Goal: Find specific page/section: Find specific page/section

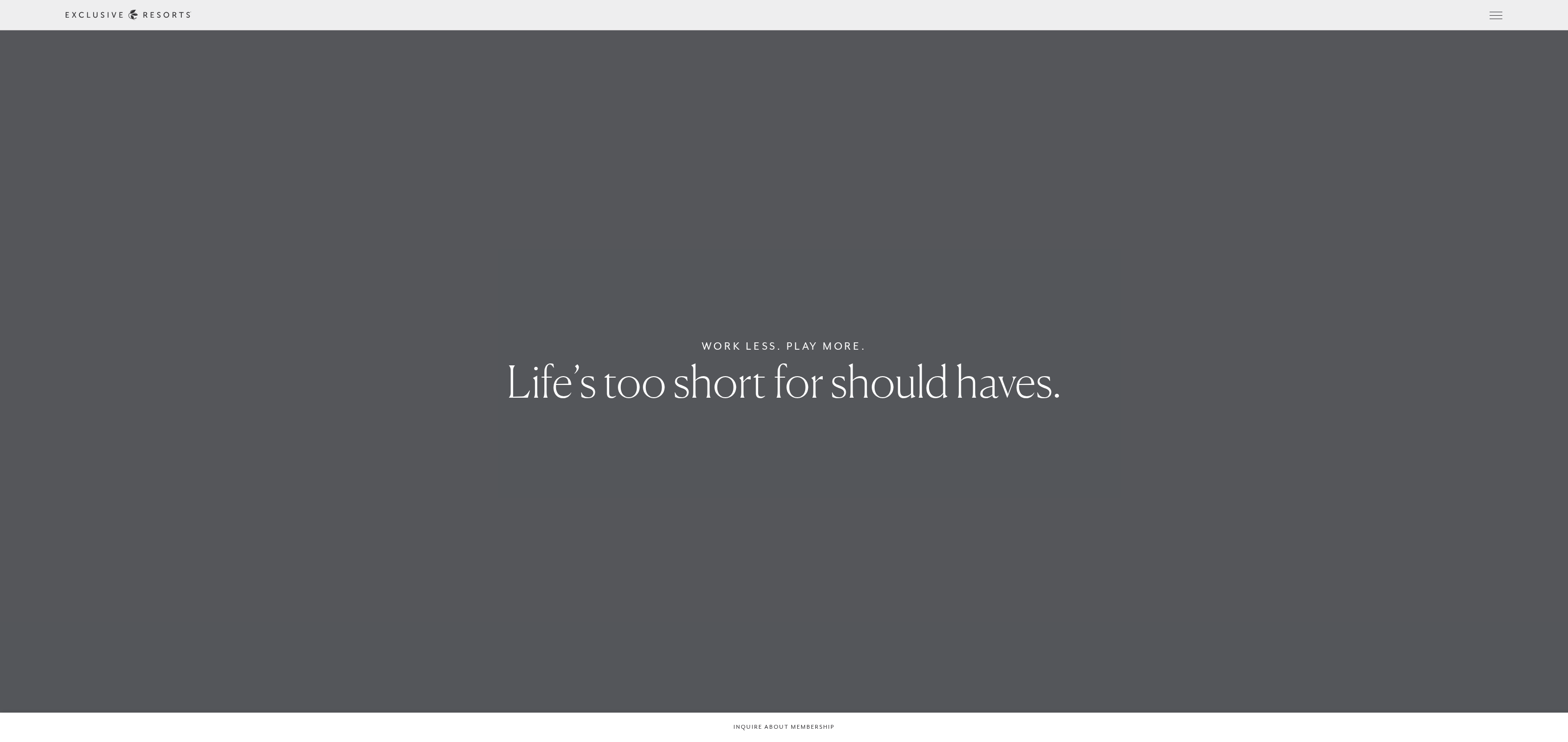
click at [0, 0] on icon at bounding box center [0, 0] width 0 height 0
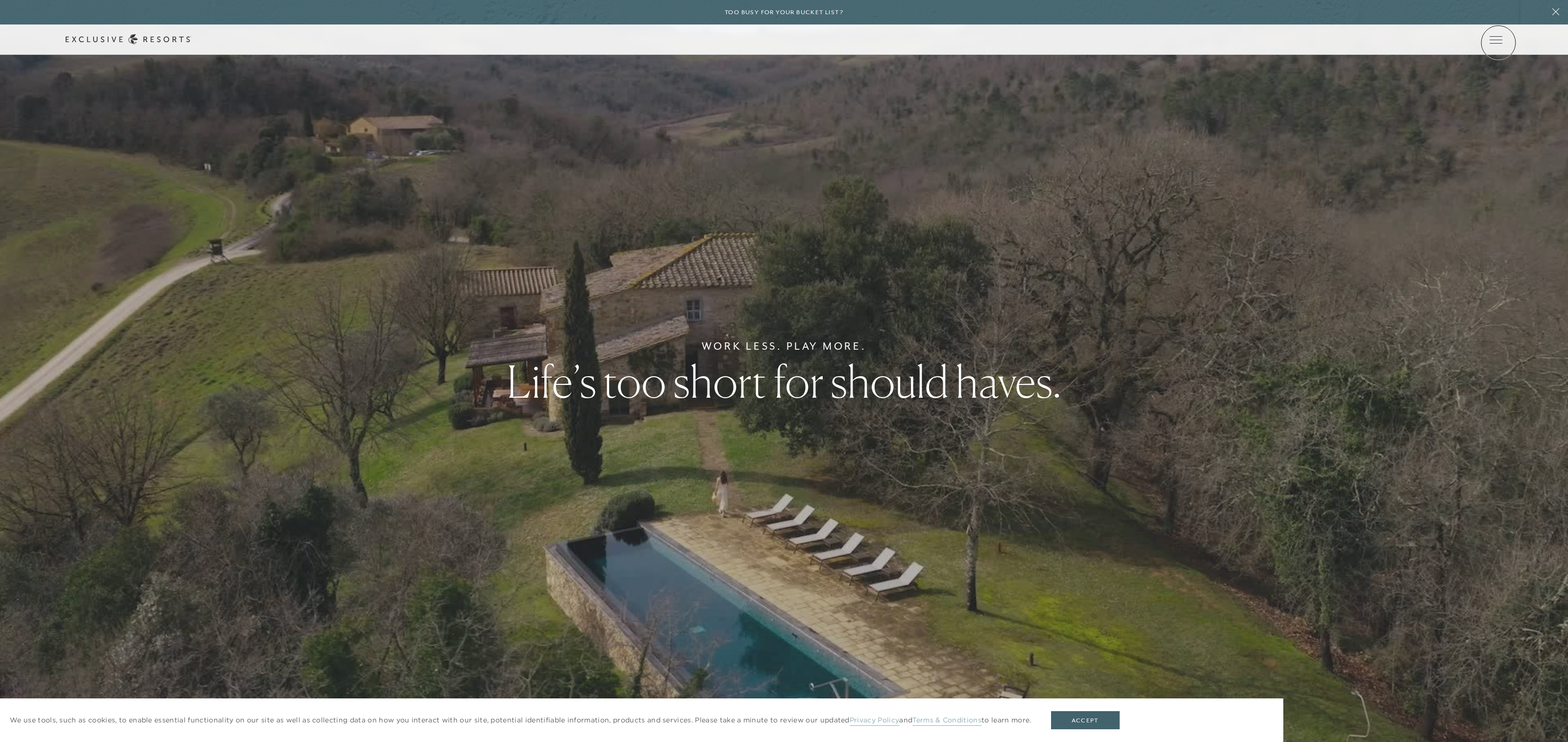
click at [0, 0] on link at bounding box center [0, 0] width 0 height 0
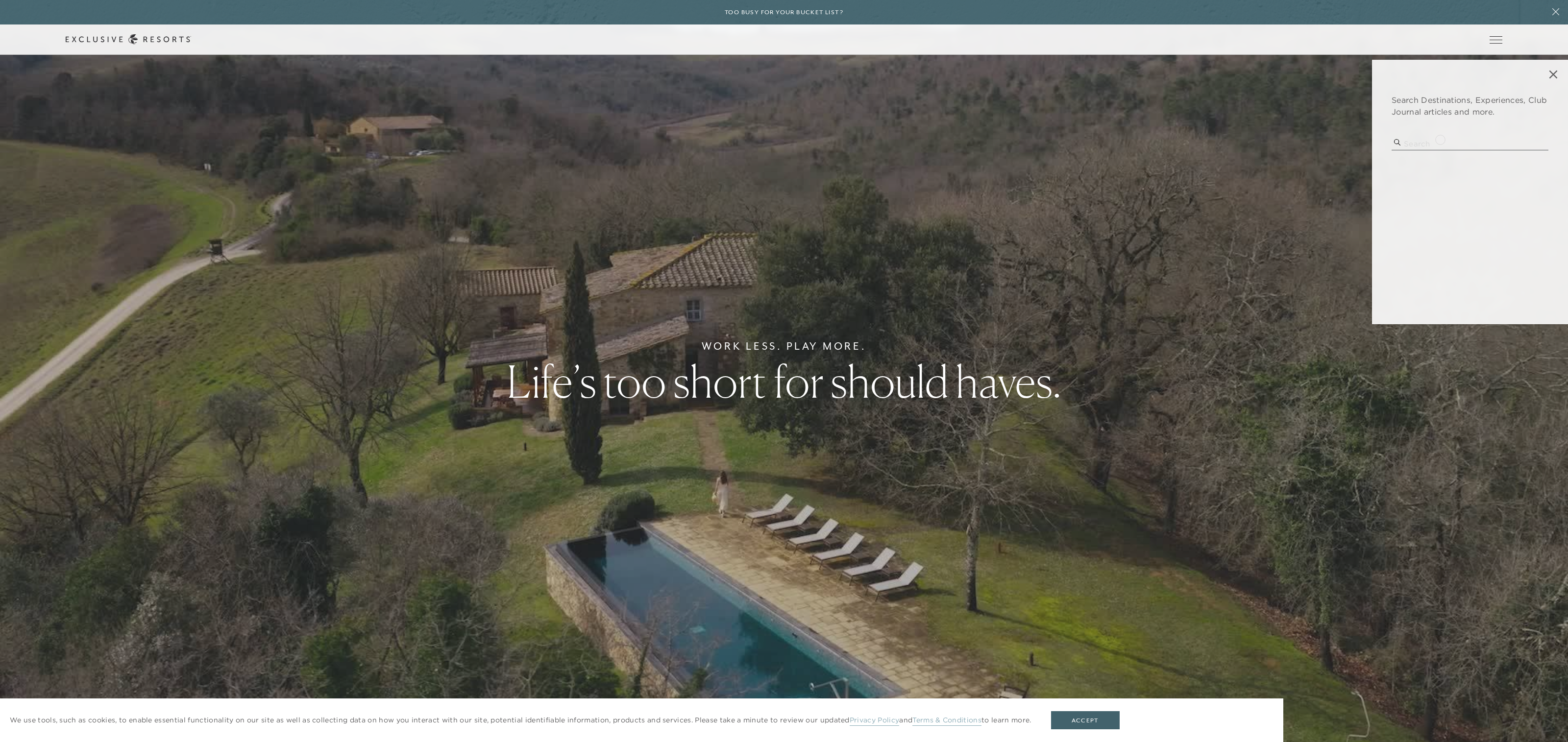
click at [1440, 139] on input "search" at bounding box center [1470, 143] width 157 height 13
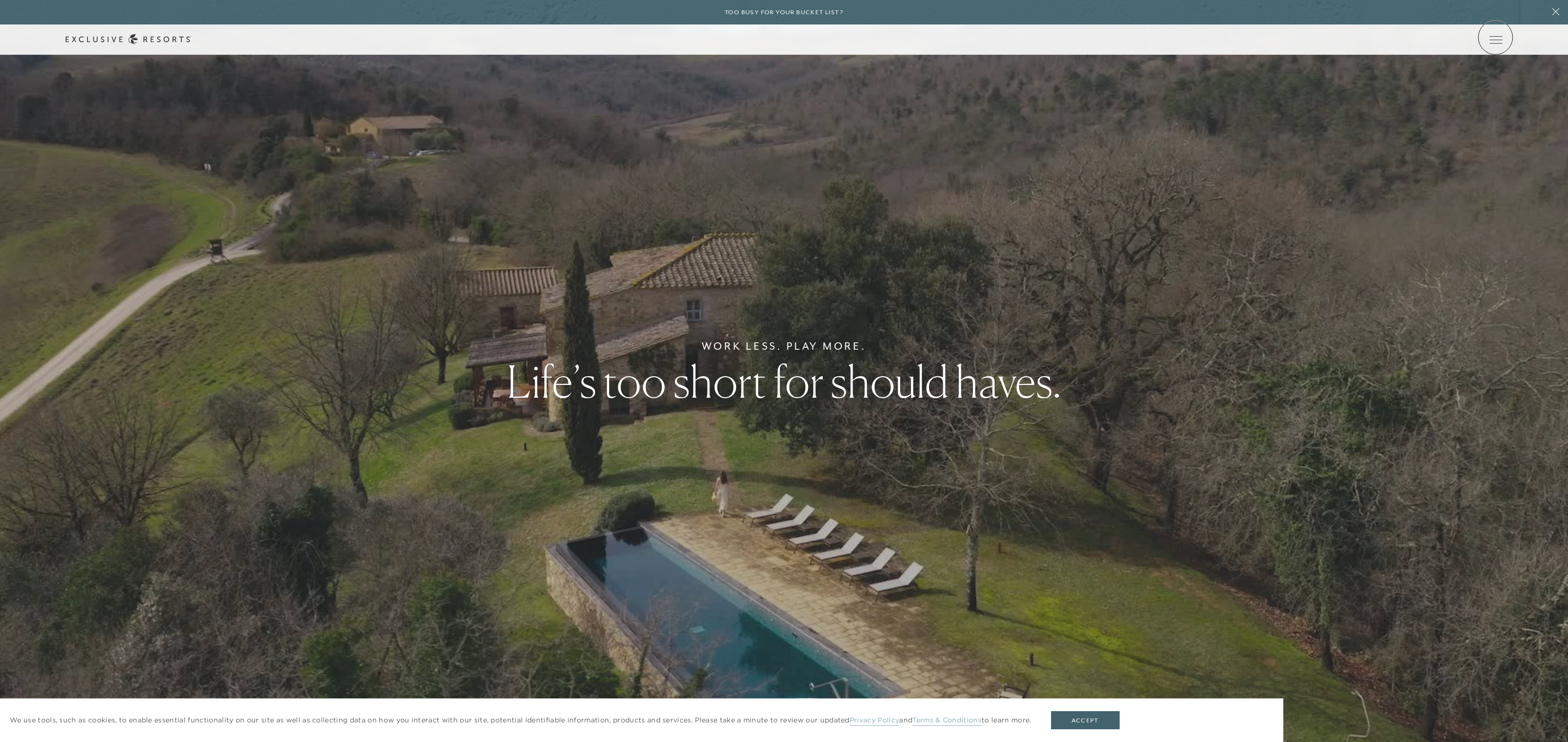
click at [0, 0] on icon at bounding box center [0, 0] width 0 height 0
click at [1500, 34] on div "Schedule a Meeting Get Started Visit home page Member Login Schedule a Meeting …" at bounding box center [783, 39] width 1436 height 11
click at [0, 0] on icon at bounding box center [0, 0] width 0 height 0
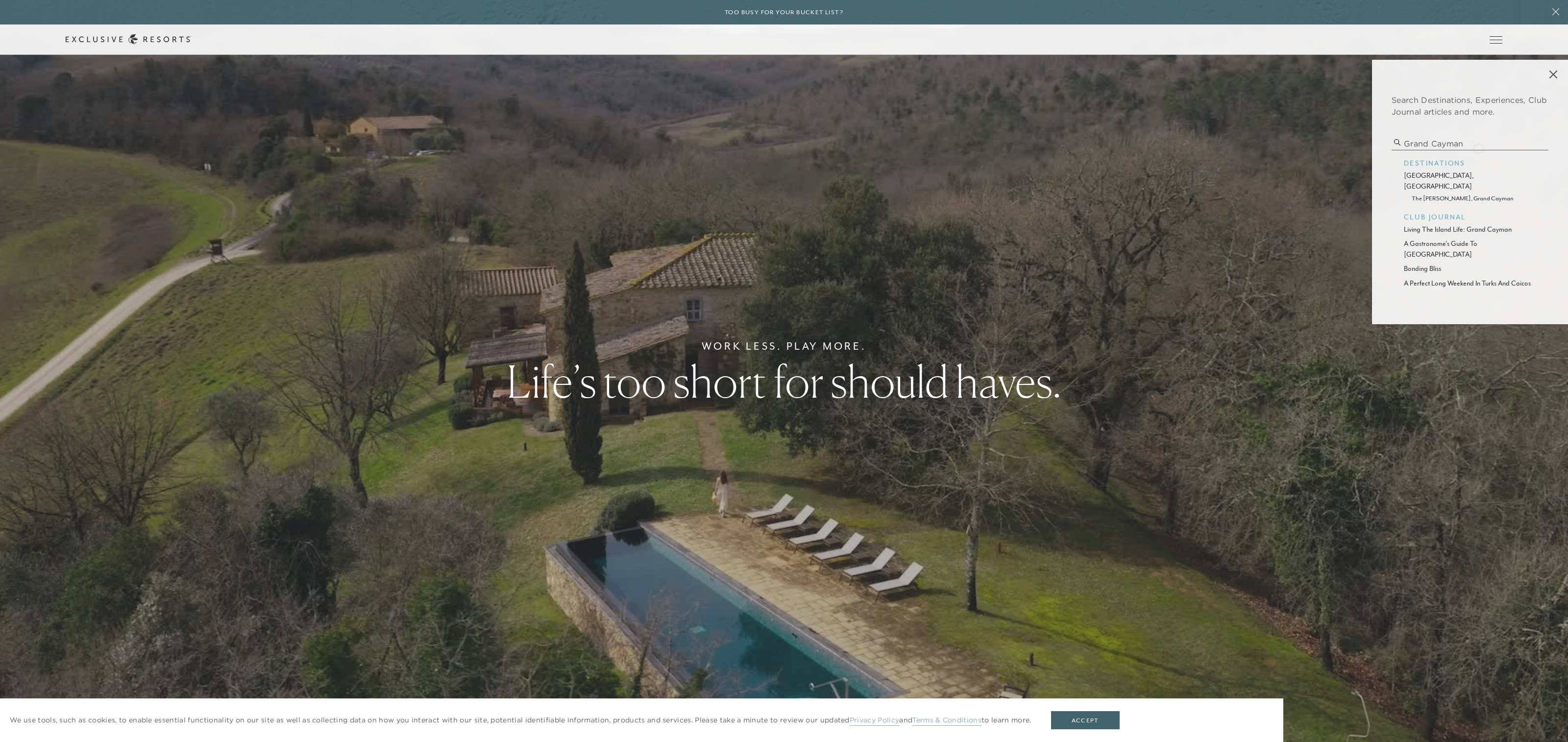
click at [1478, 147] on input "grand cayman" at bounding box center [1470, 143] width 157 height 13
type input "[GEOGRAPHIC_DATA]"
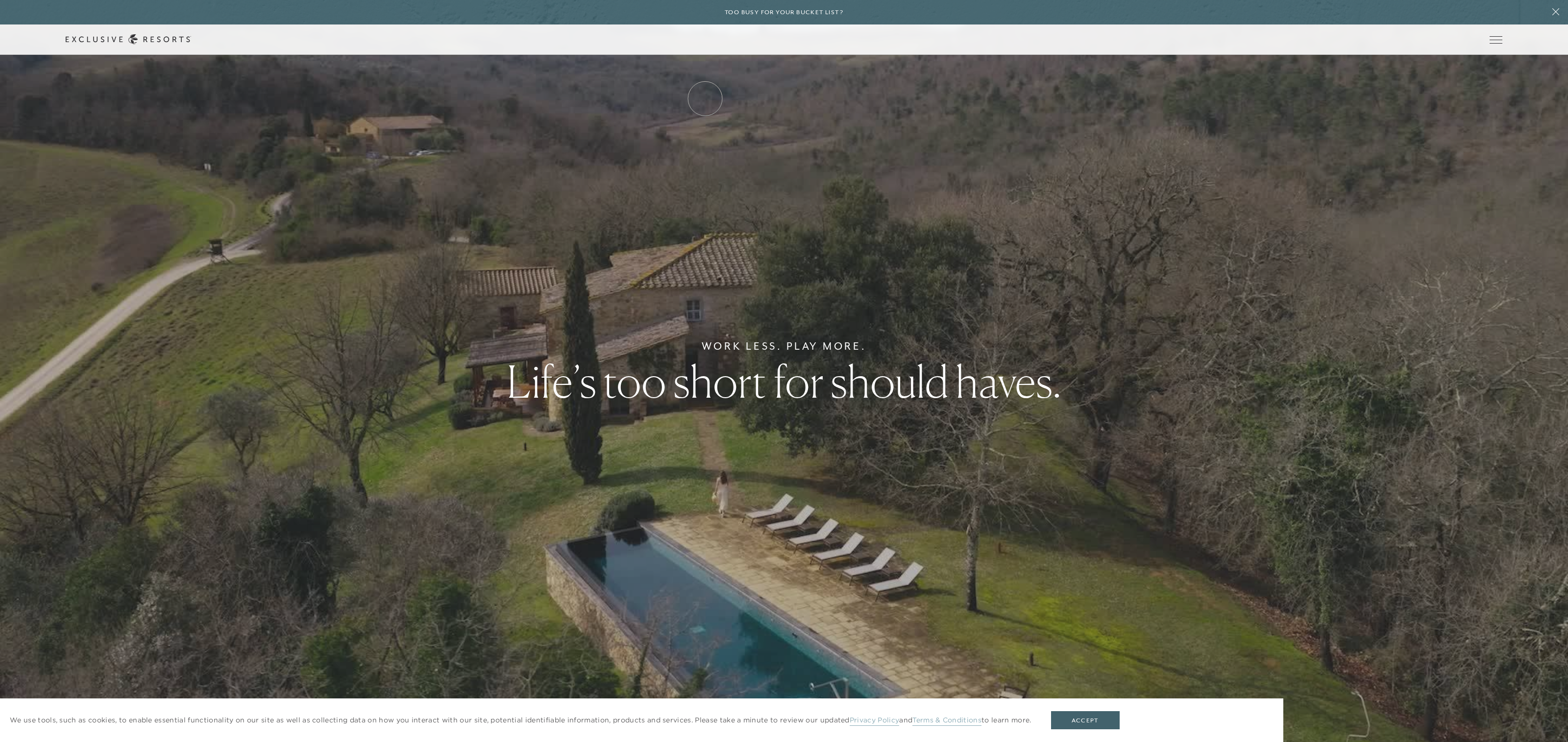
click at [0, 0] on link "Residence Collection" at bounding box center [0, 0] width 0 height 0
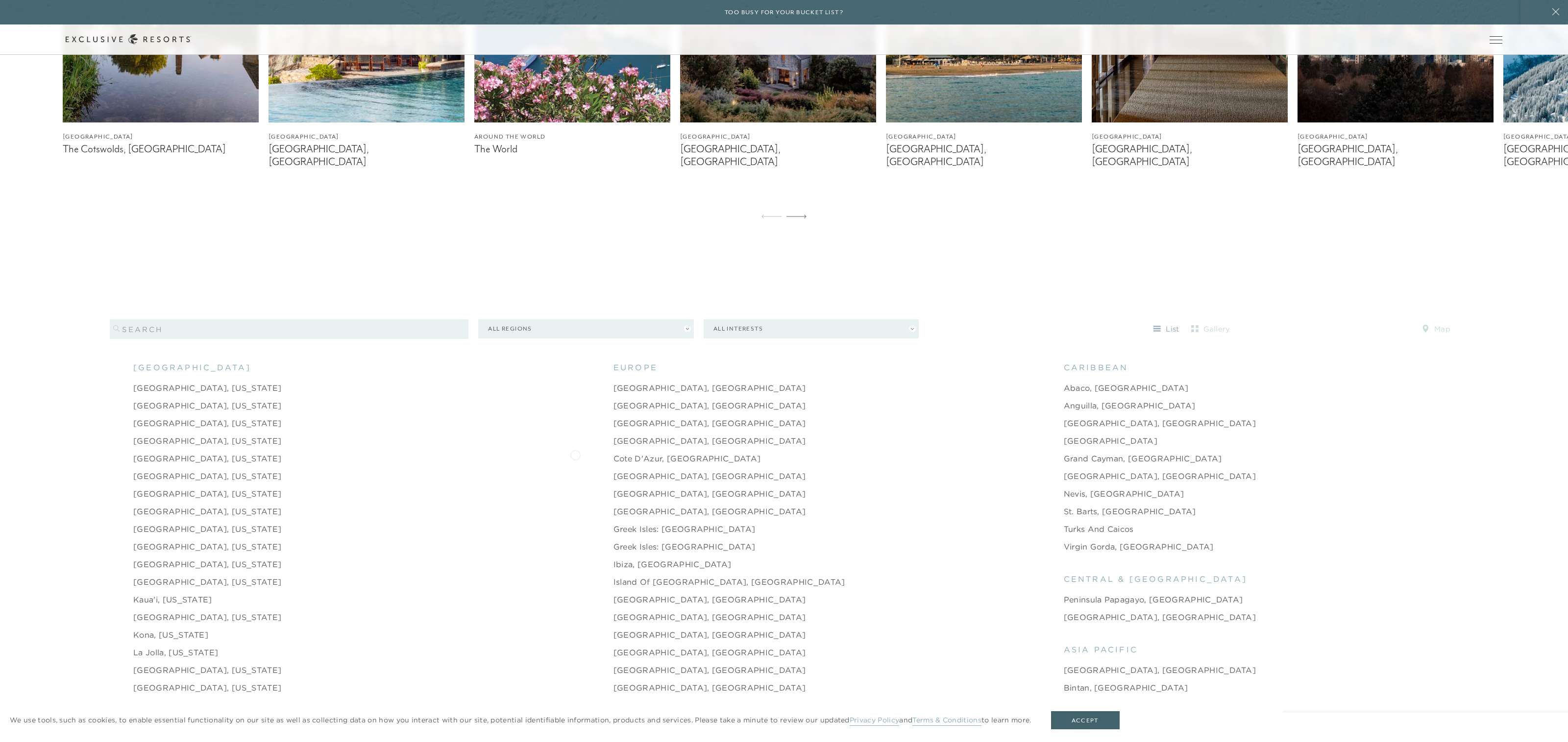
scroll to position [1122, 0]
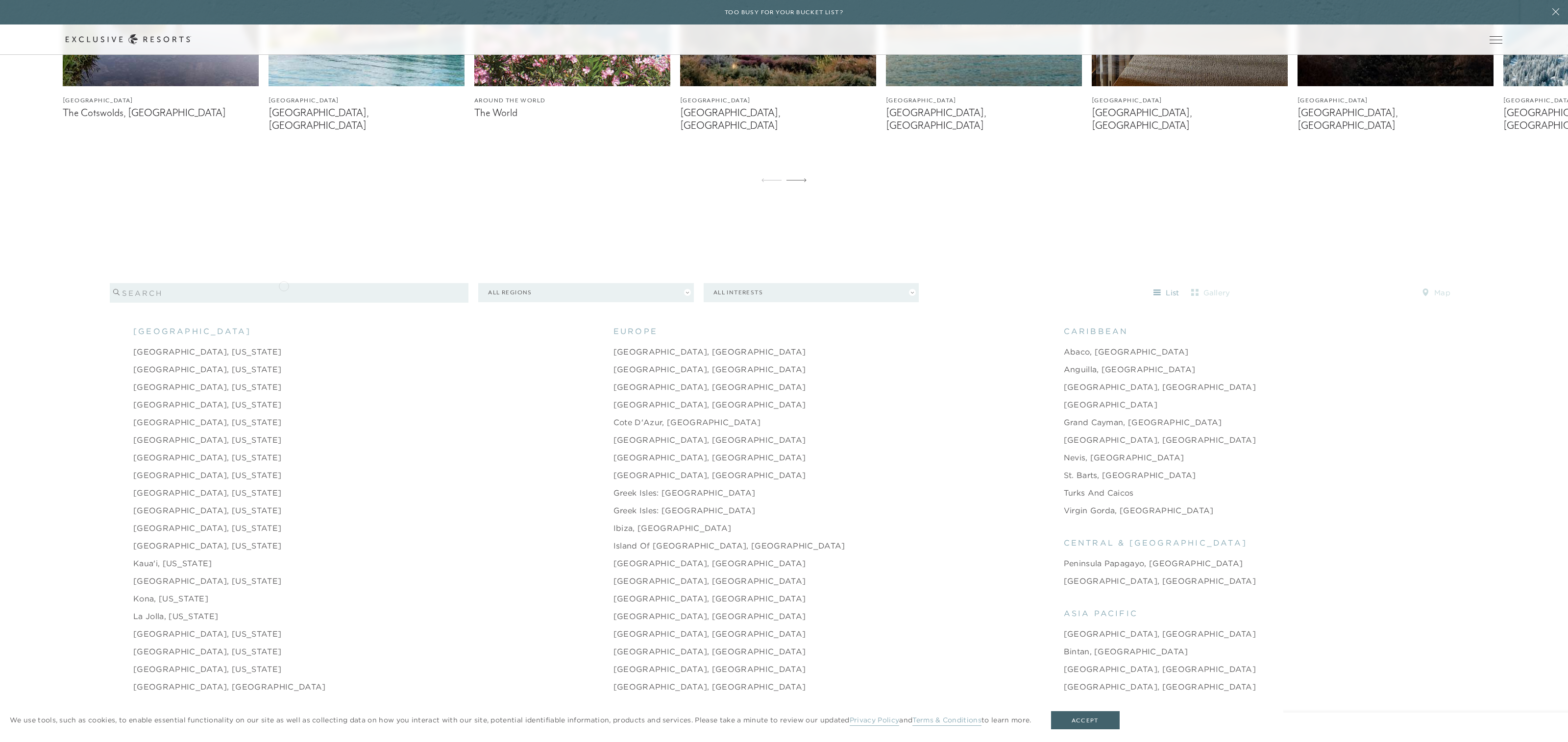
click at [284, 285] on input "search" at bounding box center [289, 293] width 359 height 20
type input "Europe"
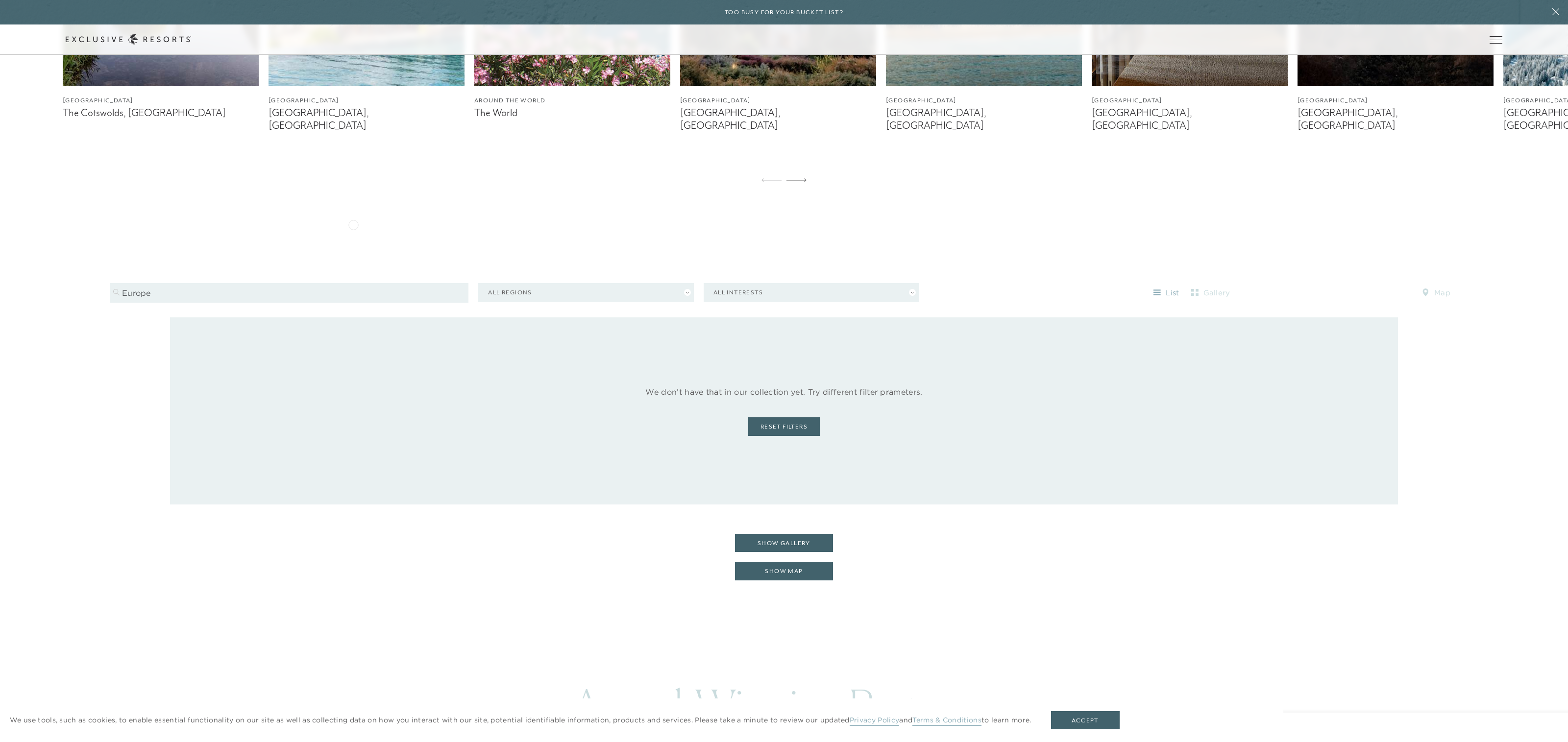
click at [569, 268] on div "Filters 1 Europe All Regions All Interests list gallery map" at bounding box center [784, 289] width 1348 height 56
drag, startPoint x: 428, startPoint y: 282, endPoint x: 445, endPoint y: 282, distance: 17.0
click at [428, 283] on input "Europe" at bounding box center [289, 293] width 359 height 20
click at [468, 283] on input "Europe" at bounding box center [289, 293] width 359 height 20
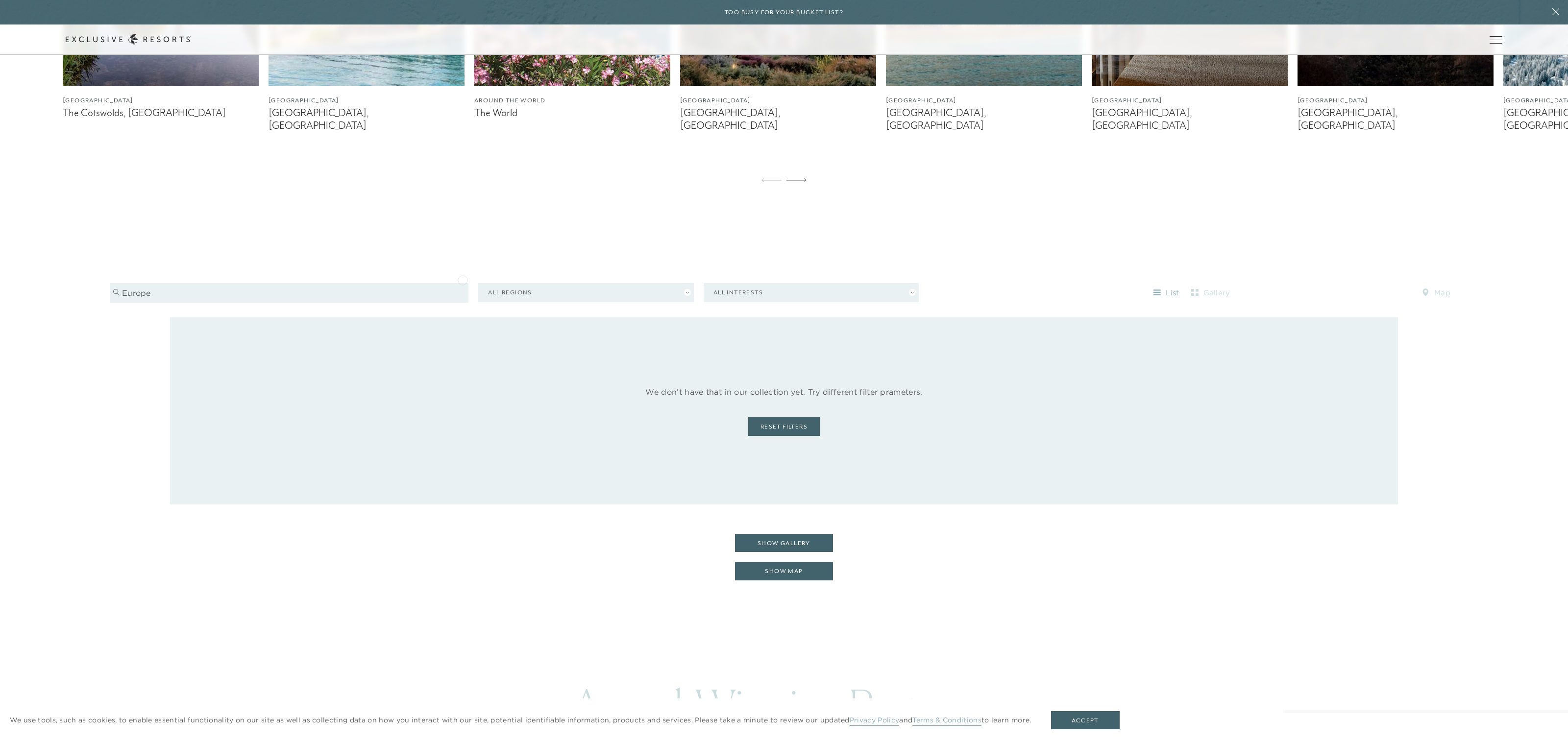
click at [462, 283] on input "Europe" at bounding box center [289, 293] width 359 height 20
drag, startPoint x: 509, startPoint y: 281, endPoint x: 515, endPoint y: 279, distance: 6.3
click at [509, 283] on button "All Regions" at bounding box center [586, 292] width 215 height 19
type input "Europe"
click at [504, 362] on link "Europe" at bounding box center [586, 369] width 196 height 14
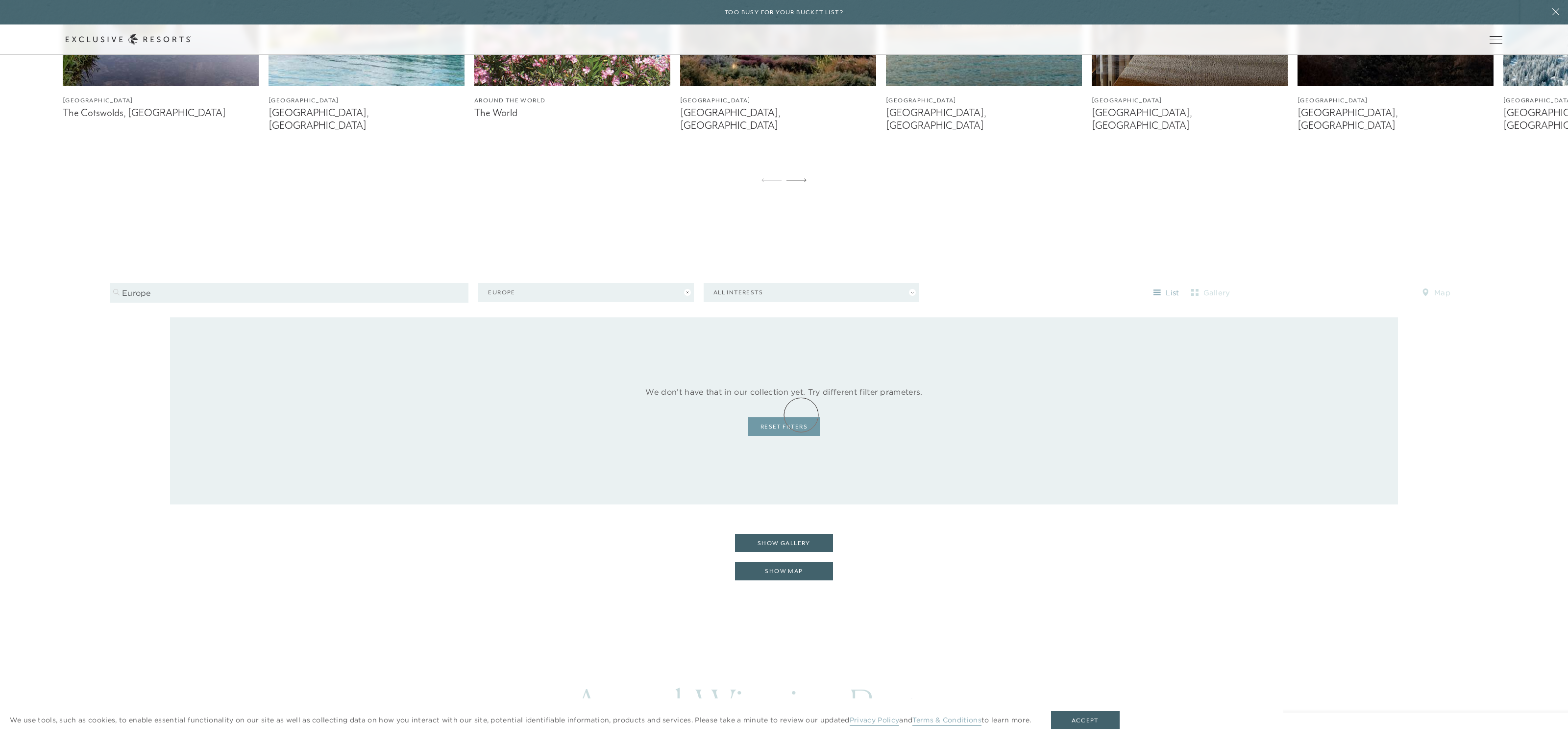
click at [801, 417] on link "Reset Filters" at bounding box center [784, 426] width 72 height 19
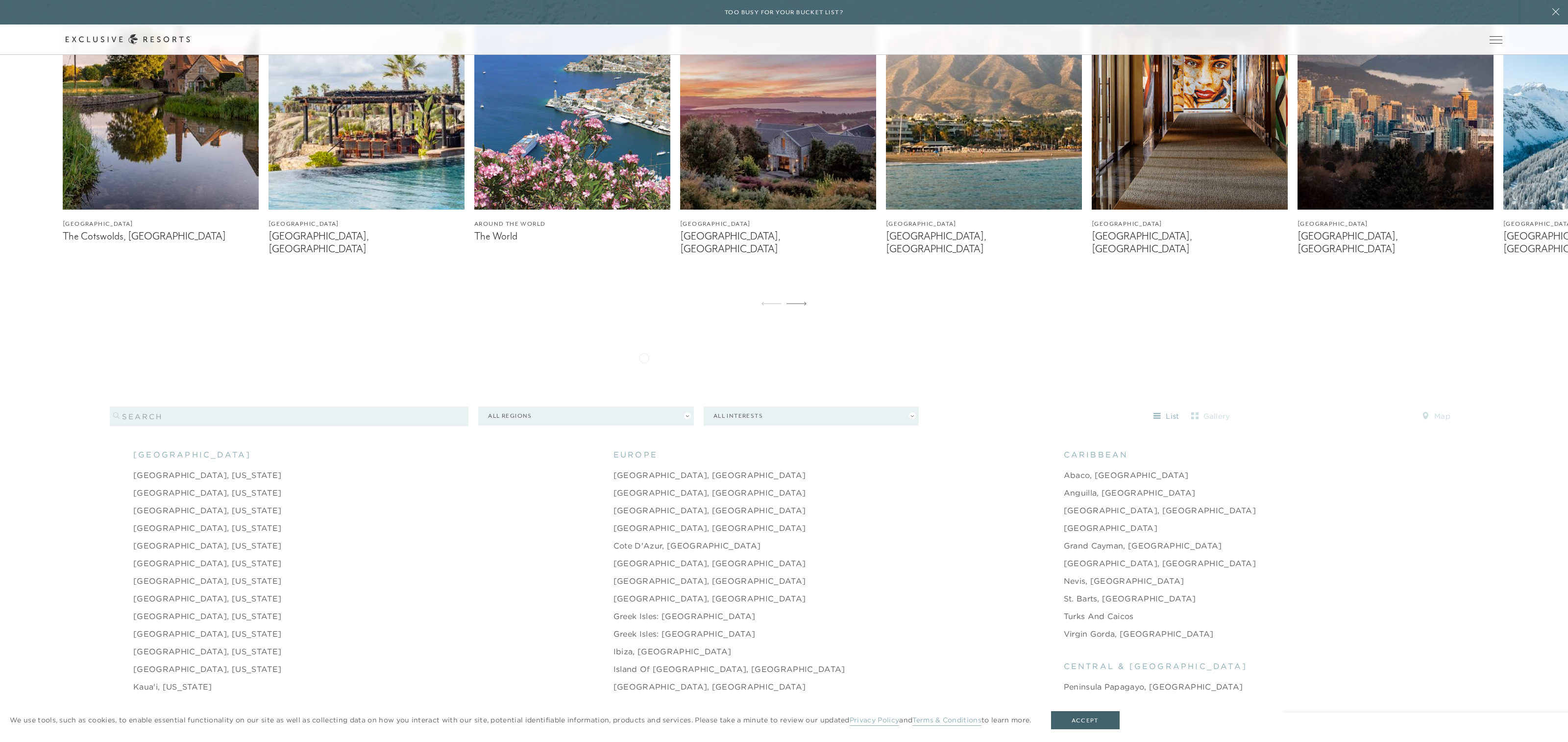
scroll to position [1003, 0]
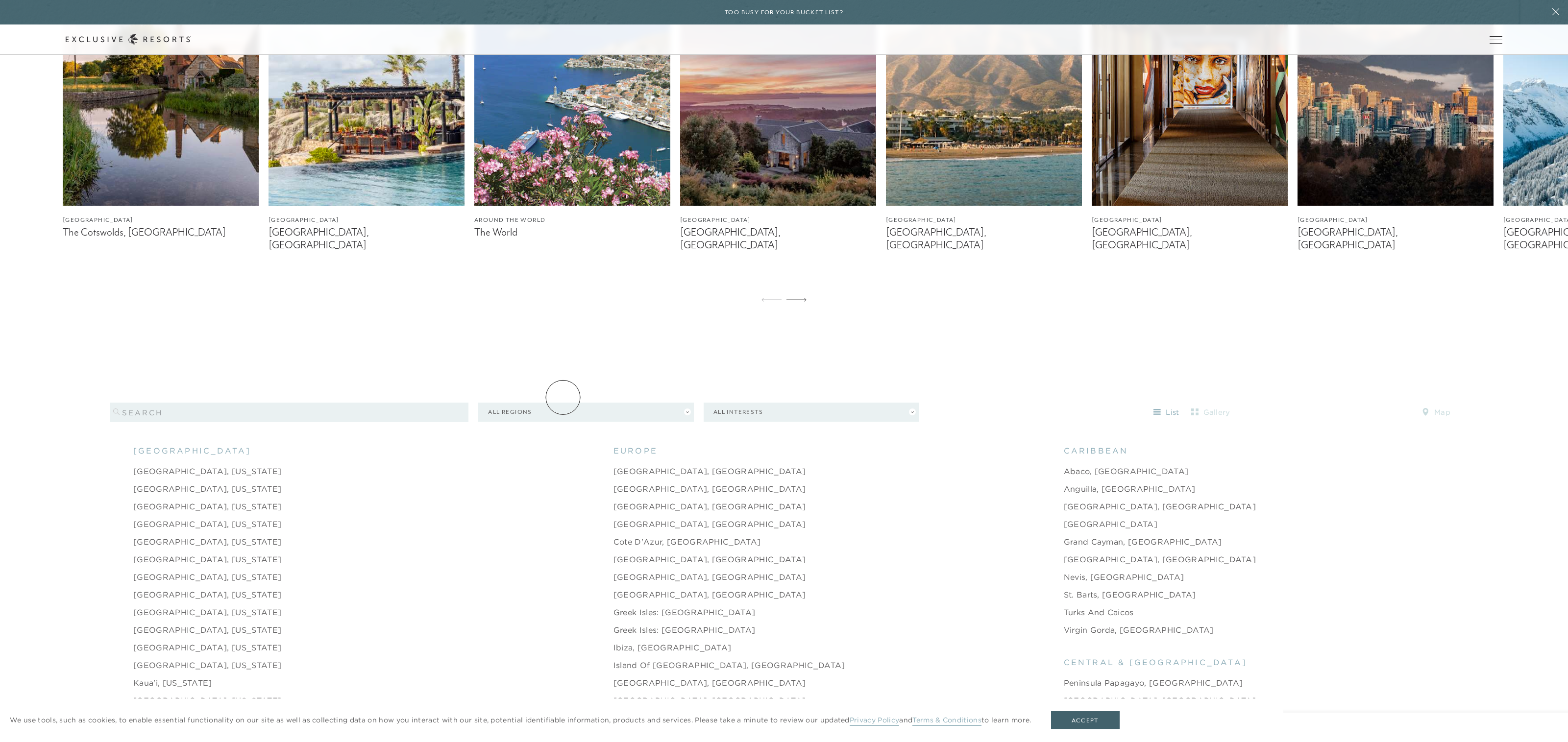
click at [564, 402] on button "All Regions" at bounding box center [586, 411] width 215 height 19
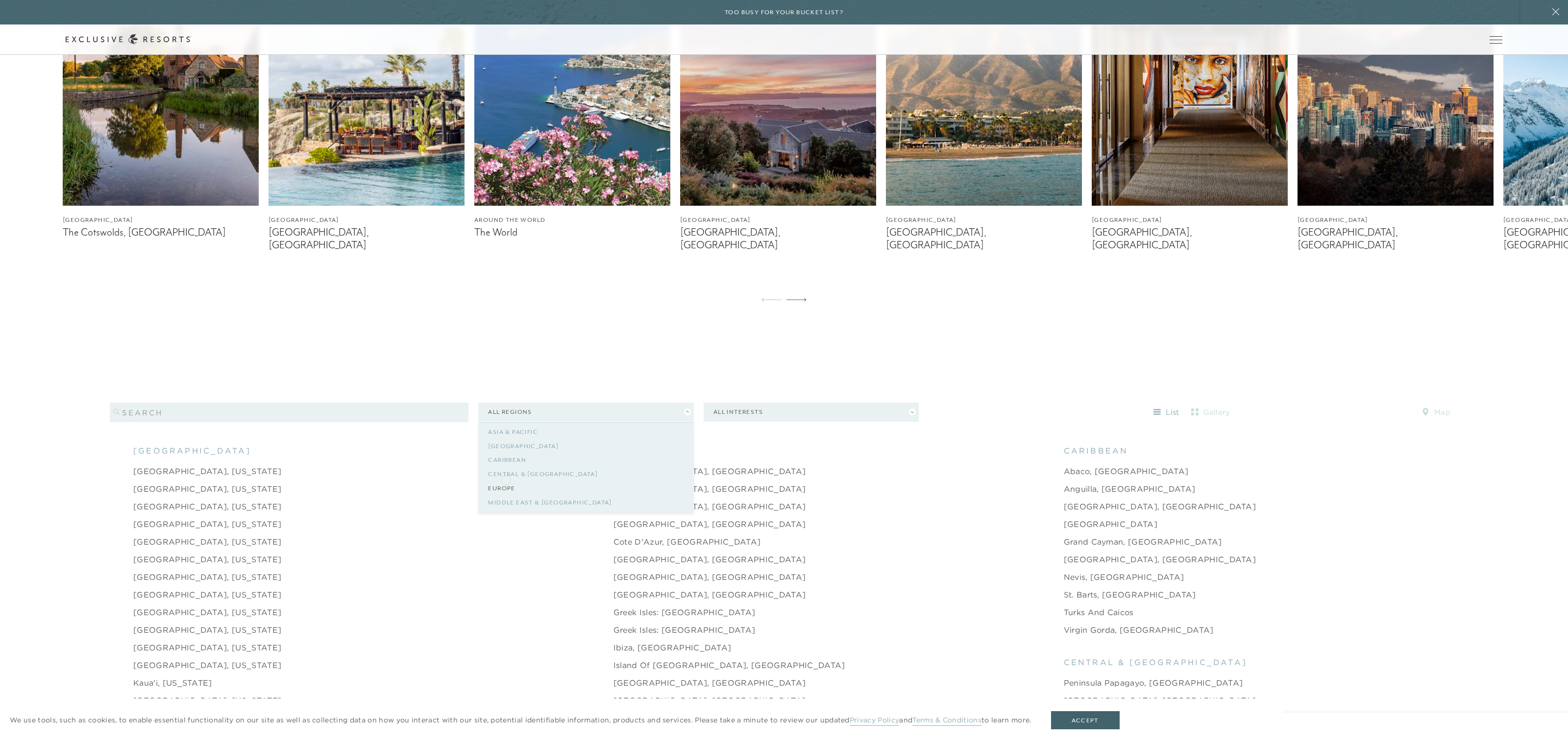
click at [505, 481] on link "Europe" at bounding box center [586, 488] width 196 height 14
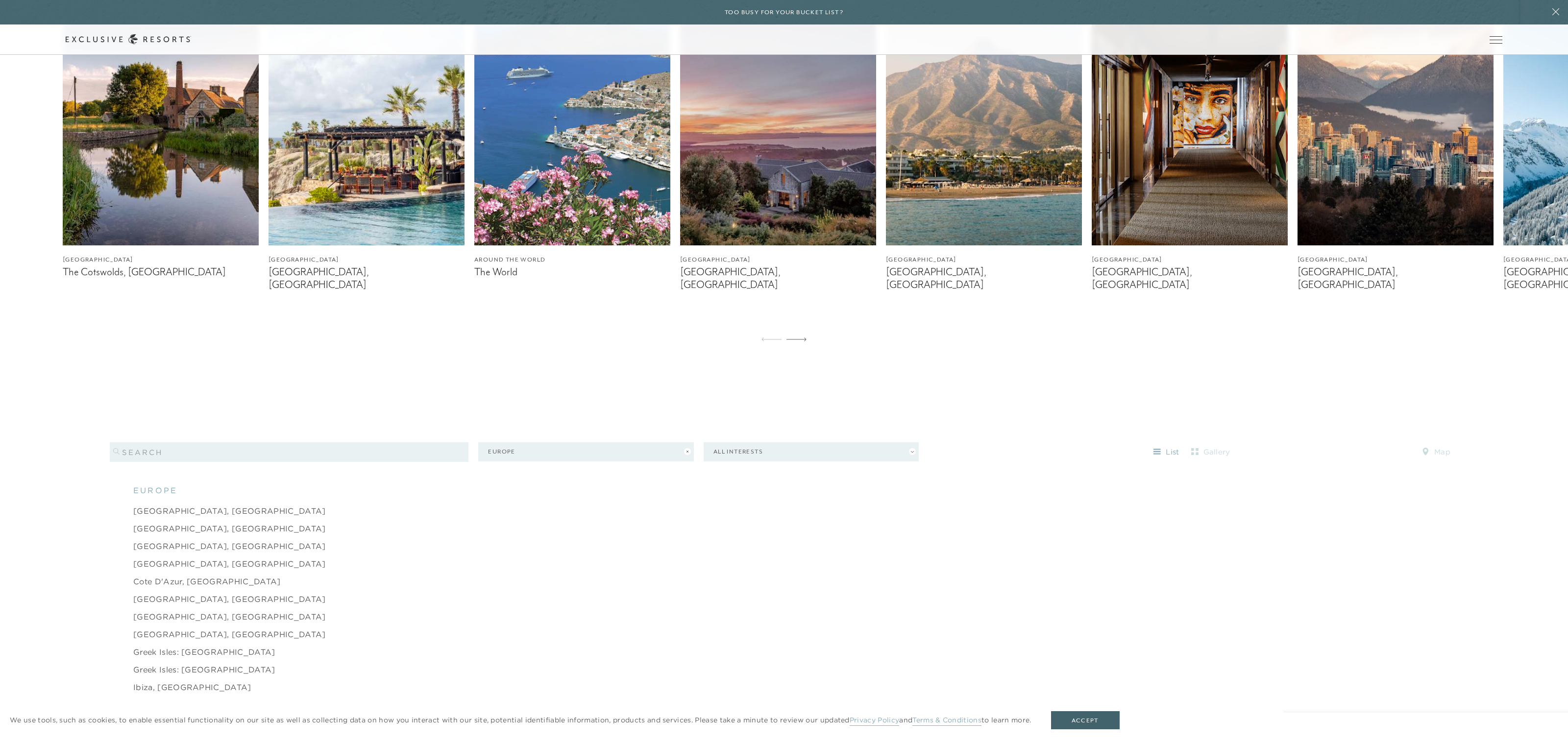
scroll to position [942, 0]
